Goal: Transaction & Acquisition: Purchase product/service

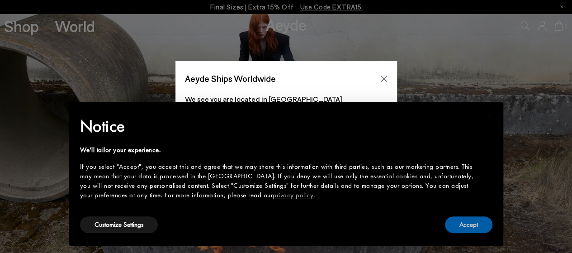
click at [477, 226] on button "Accept" at bounding box center [468, 224] width 47 height 17
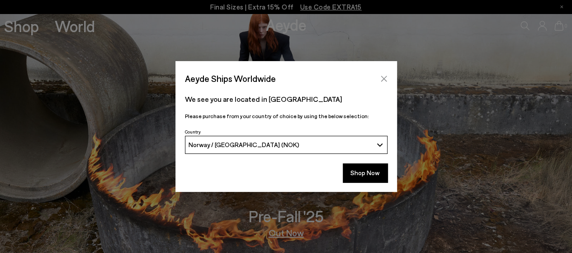
click at [385, 76] on icon "Close" at bounding box center [383, 78] width 7 height 7
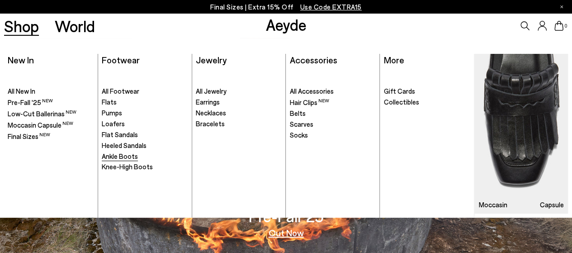
click at [127, 155] on span "Ankle Boots" at bounding box center [120, 156] width 36 height 8
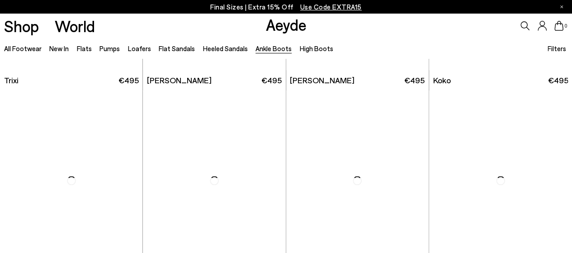
scroll to position [430, 0]
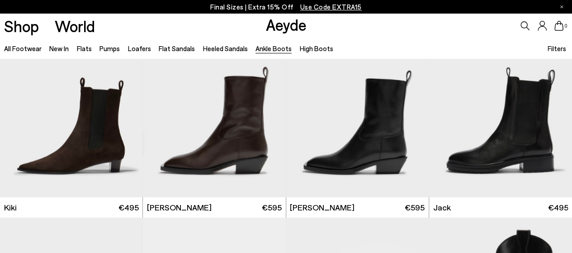
scroll to position [1236, 0]
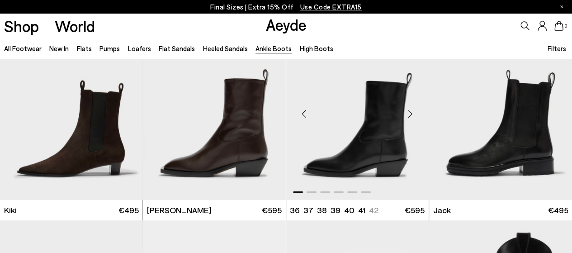
click at [374, 135] on img "1 / 6" at bounding box center [357, 110] width 143 height 180
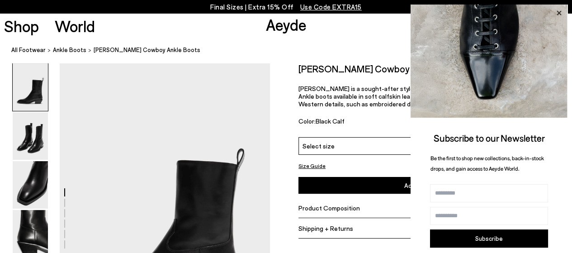
click at [560, 11] on icon at bounding box center [559, 13] width 5 height 5
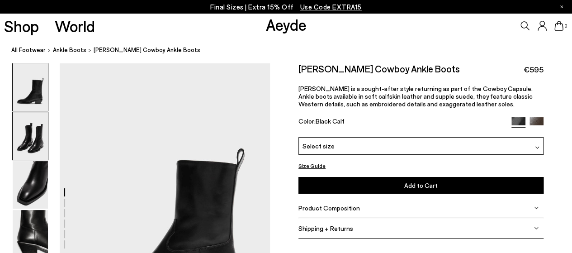
click at [28, 135] on img at bounding box center [30, 135] width 35 height 47
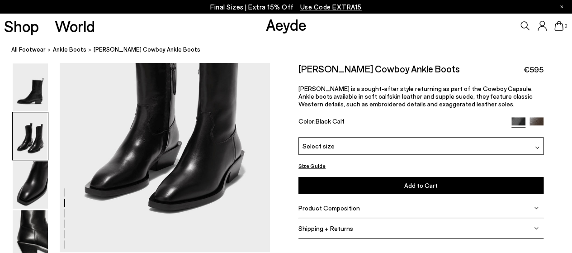
scroll to position [312, 0]
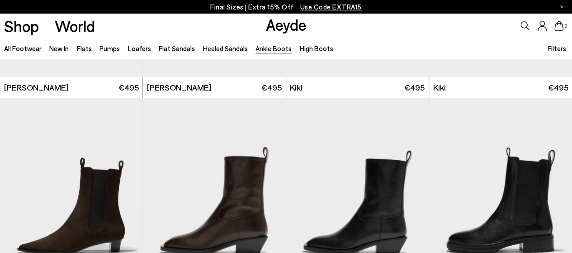
scroll to position [1236, 0]
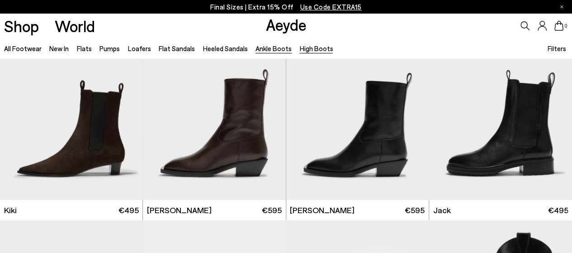
click at [307, 47] on link "High Boots" at bounding box center [315, 48] width 33 height 8
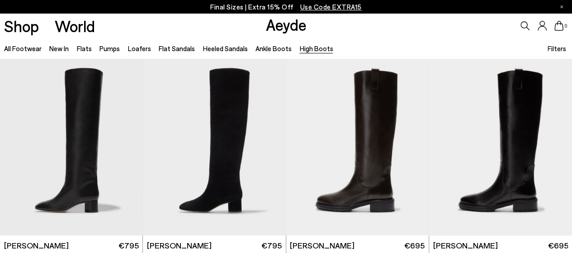
scroll to position [250, 0]
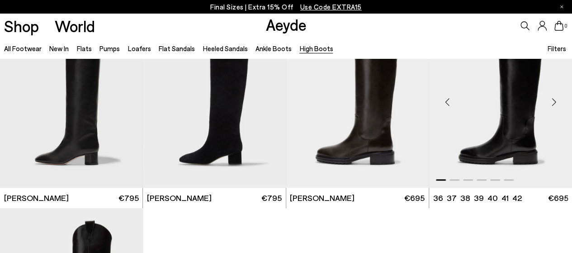
click at [521, 123] on img "1 / 6" at bounding box center [500, 99] width 143 height 180
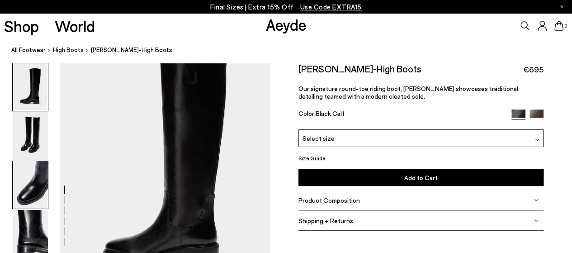
click at [29, 184] on img at bounding box center [30, 184] width 35 height 47
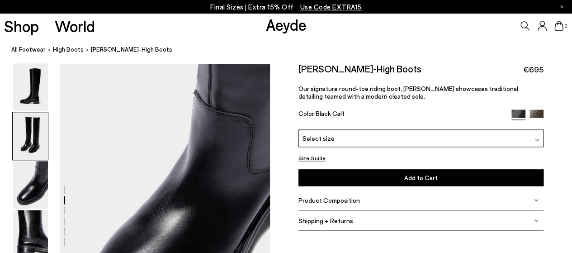
scroll to position [474, 0]
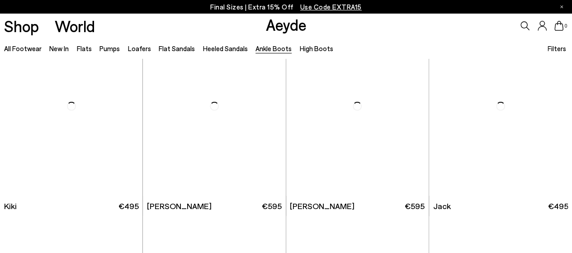
scroll to position [1243, 0]
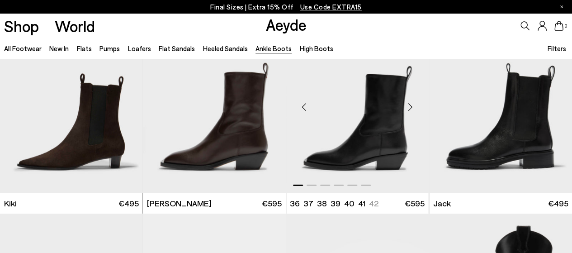
click at [373, 129] on img "1 / 6" at bounding box center [357, 104] width 143 height 180
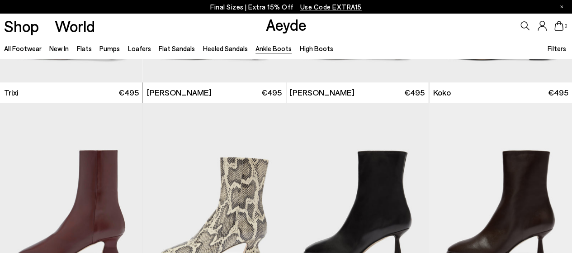
scroll to position [0, 0]
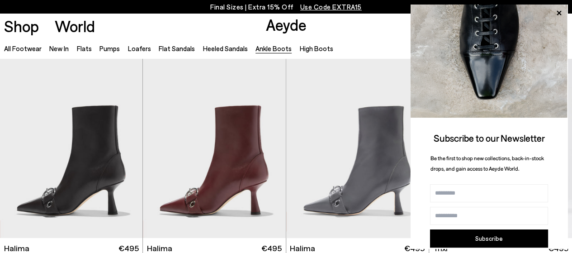
scroll to position [537, 0]
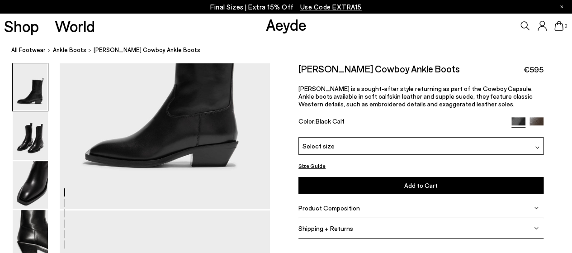
scroll to position [141, 0]
